Goal: Transaction & Acquisition: Book appointment/travel/reservation

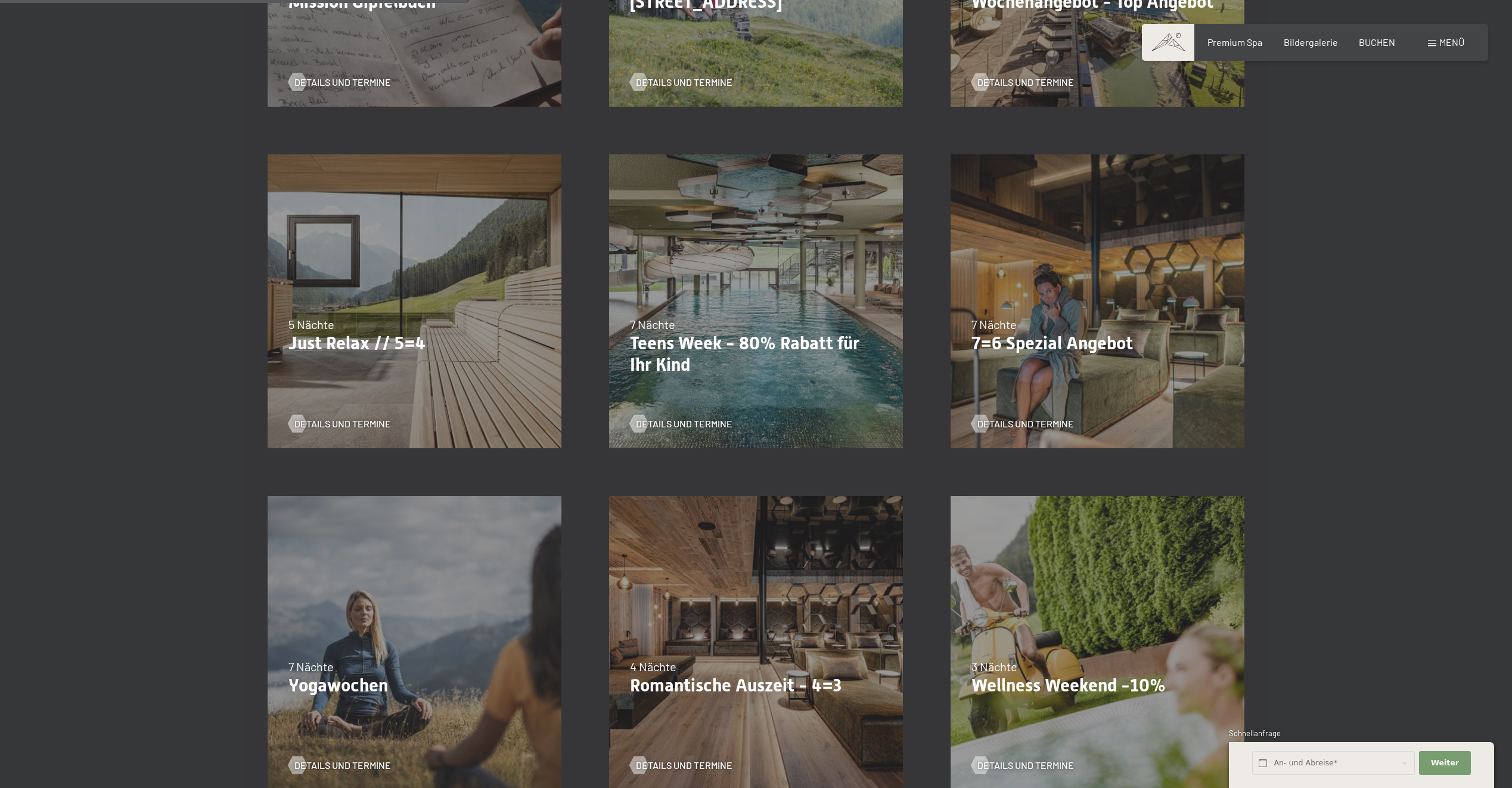
scroll to position [776, 0]
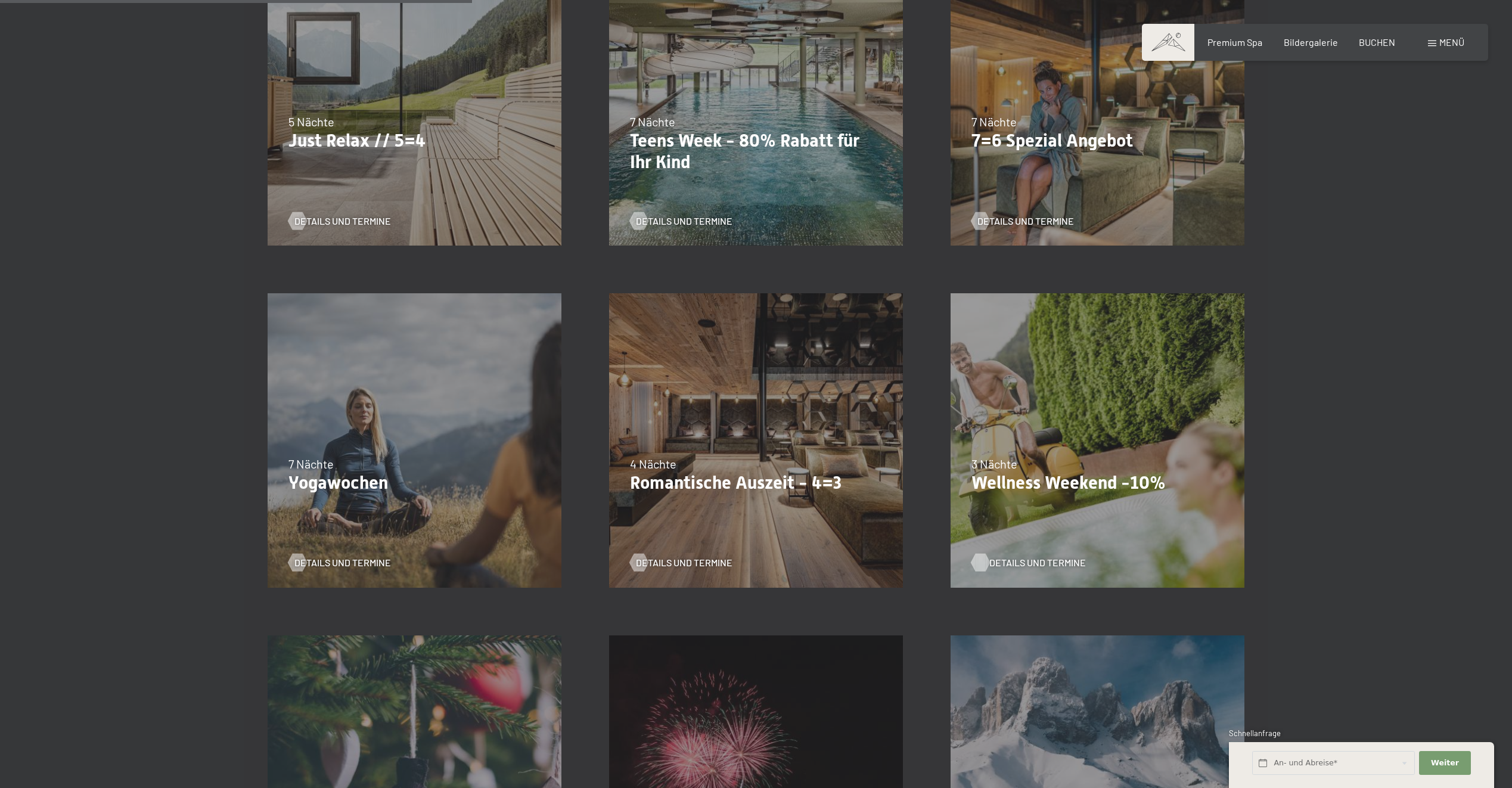
click at [997, 561] on span "Details und Termine" at bounding box center [1037, 563] width 97 height 13
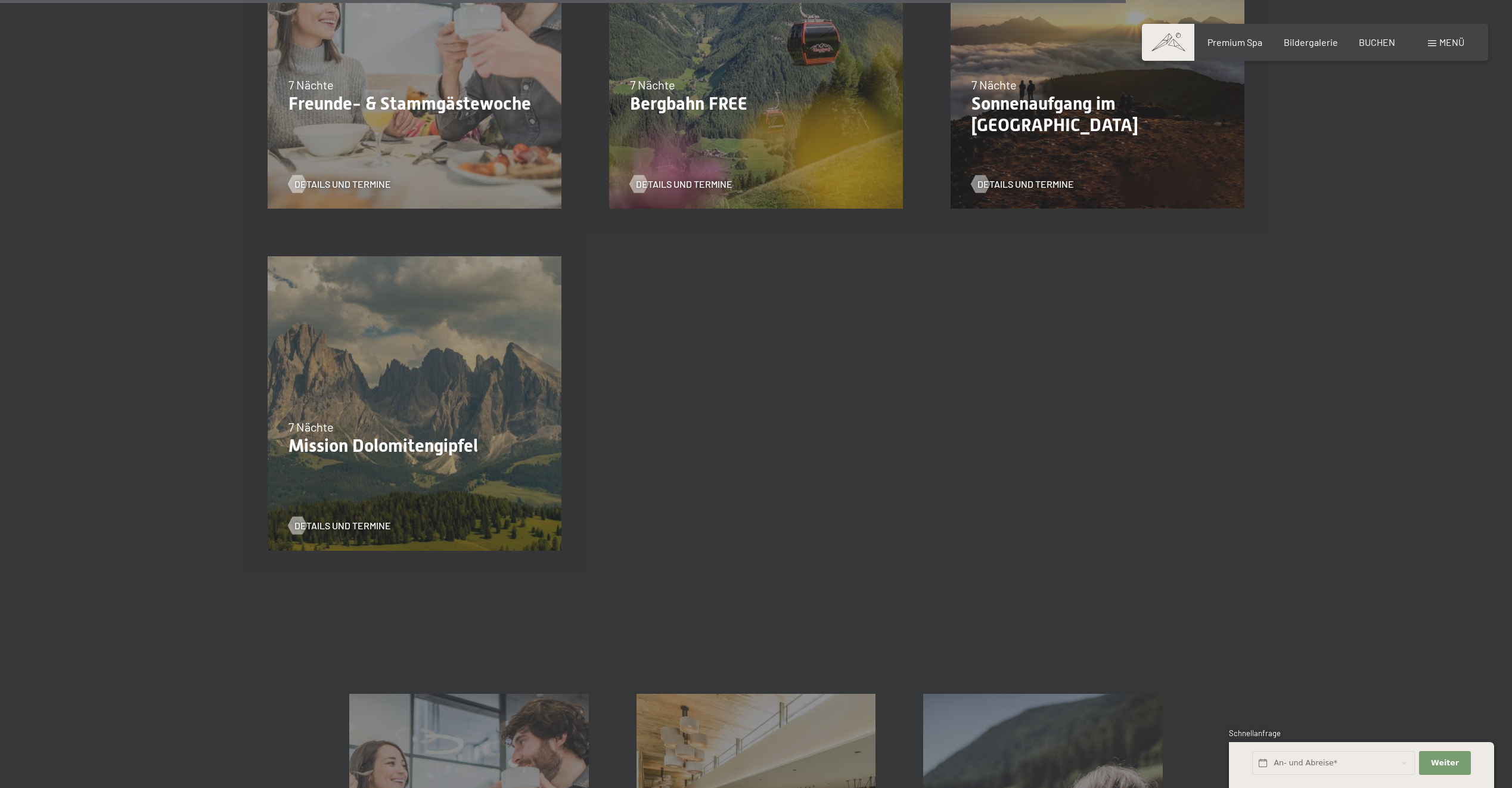
scroll to position [1848, 0]
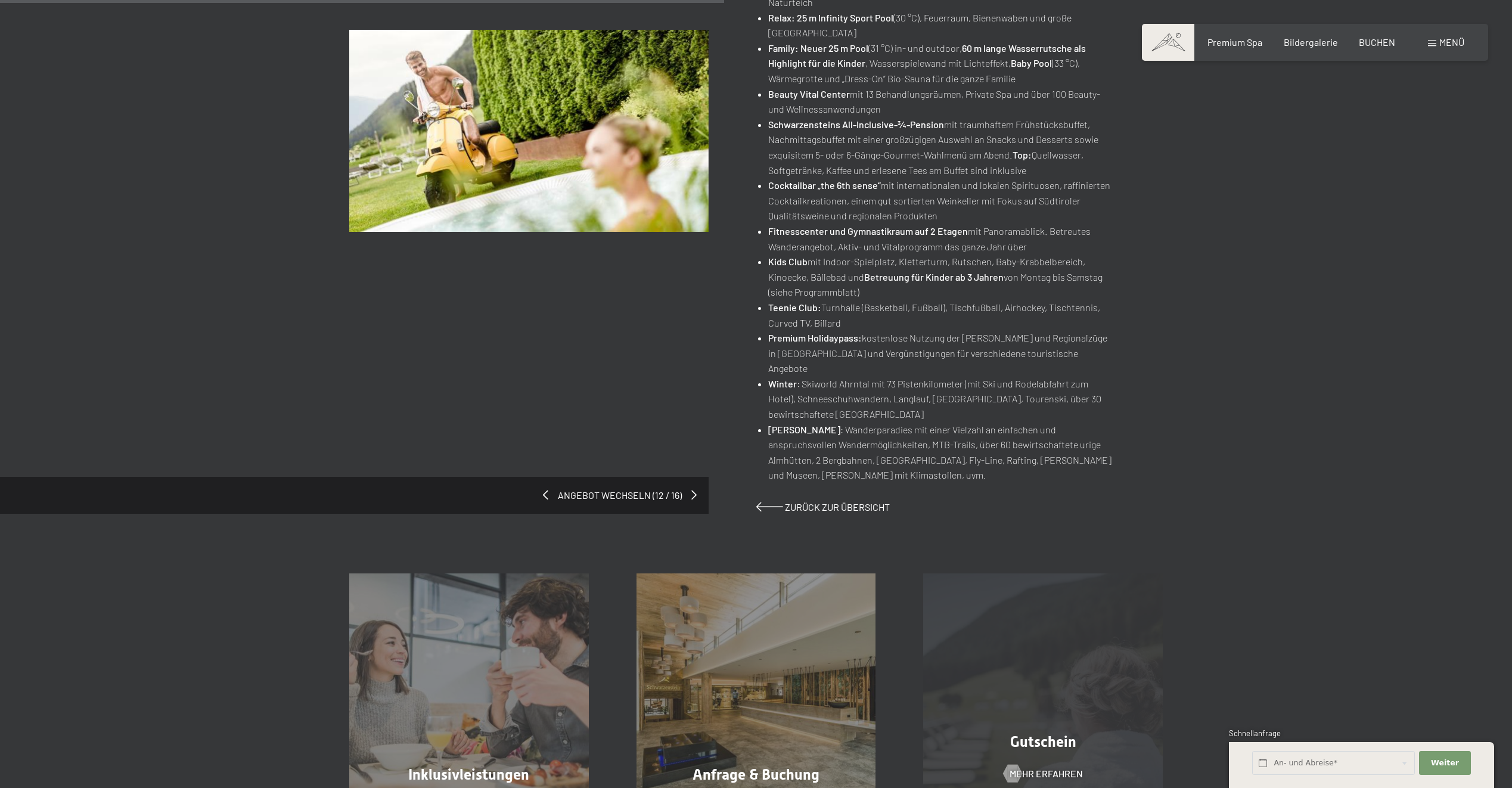
scroll to position [776, 0]
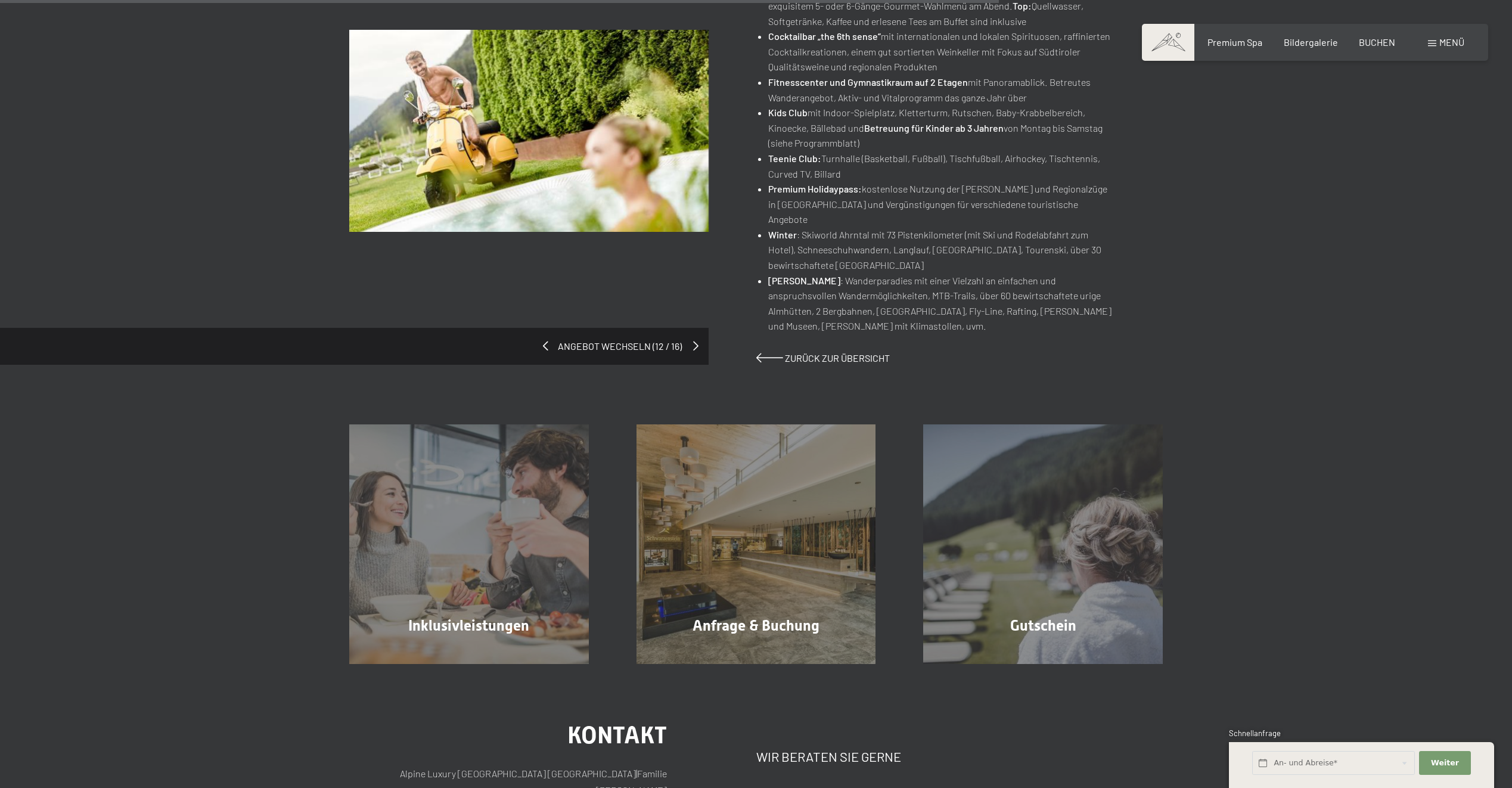
click at [693, 341] on span at bounding box center [696, 346] width 6 height 9
